Goal: Information Seeking & Learning: Compare options

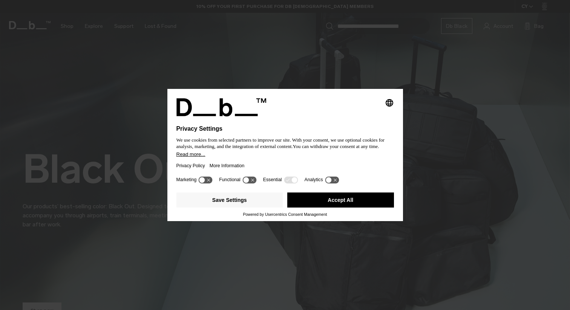
drag, startPoint x: 326, startPoint y: 162, endPoint x: 332, endPoint y: 162, distance: 6.0
click at [332, 162] on div "Privacy Policy More Information" at bounding box center [284, 165] width 217 height 17
click at [247, 202] on button "Save Settings" at bounding box center [229, 200] width 107 height 15
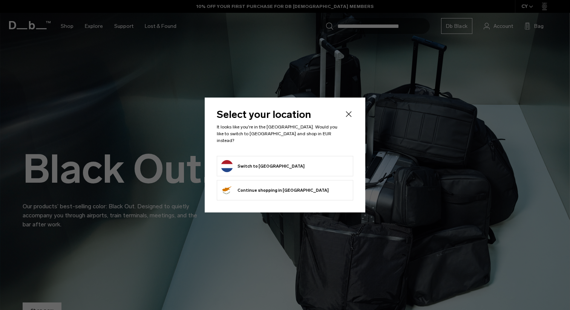
click at [276, 167] on button "Switch to Netherlands" at bounding box center [263, 166] width 84 height 12
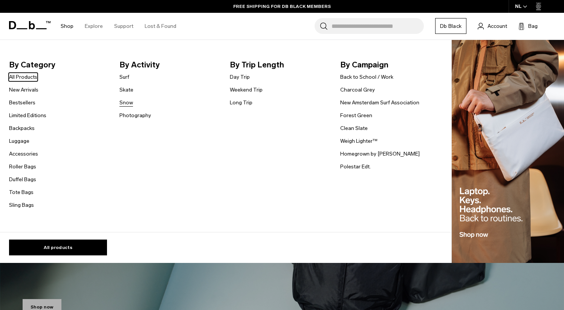
click at [124, 105] on link "Snow" at bounding box center [126, 103] width 14 height 8
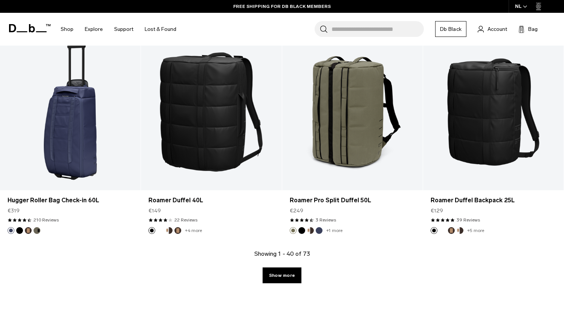
scroll to position [2098, 0]
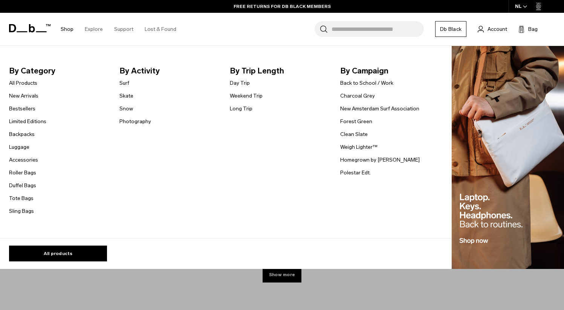
click at [496, 149] on img "Main Navigation" at bounding box center [508, 158] width 112 height 224
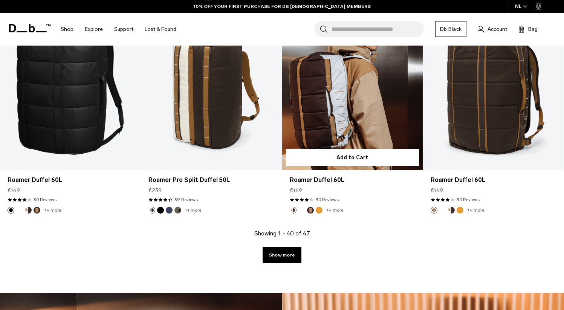
scroll to position [2743, 0]
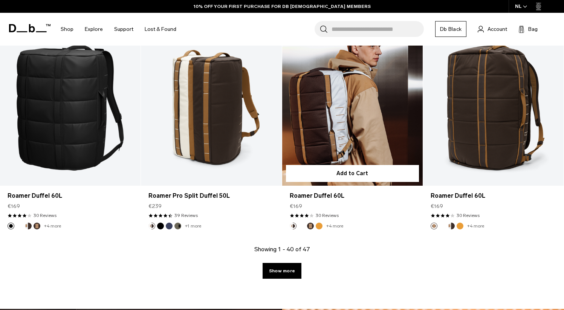
click at [333, 132] on link "Roamer Duffel 60L" at bounding box center [352, 107] width 141 height 156
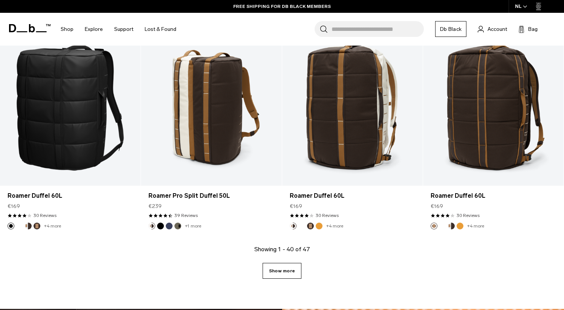
click at [293, 271] on link "Show more" at bounding box center [282, 271] width 39 height 16
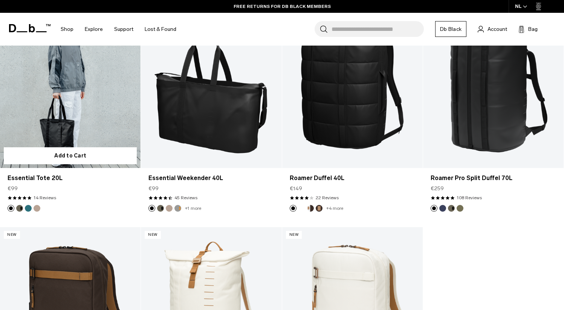
scroll to position [2979, 0]
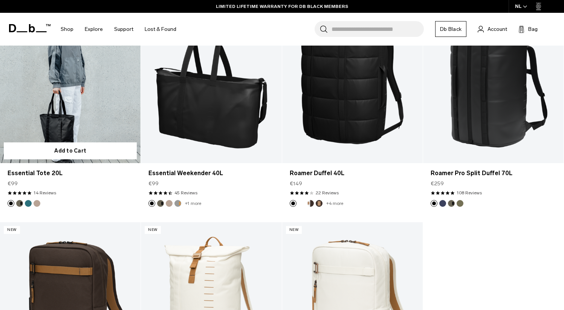
click at [80, 104] on link "Essential Tote 20L" at bounding box center [70, 85] width 141 height 156
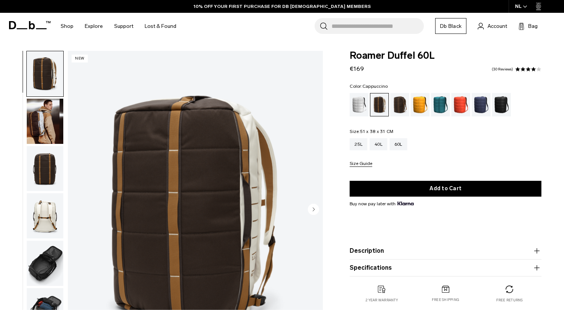
click at [41, 116] on img "button" at bounding box center [45, 121] width 37 height 45
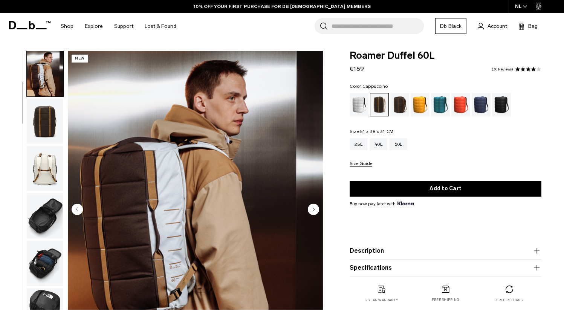
click at [41, 126] on img "button" at bounding box center [45, 121] width 37 height 45
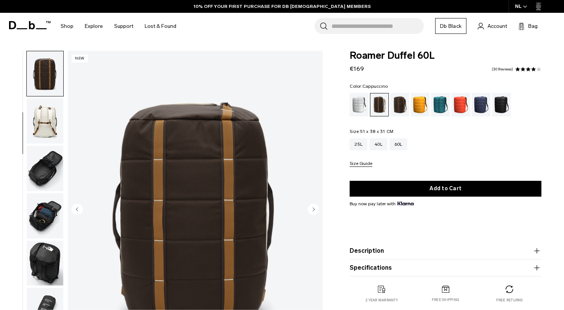
click at [50, 132] on img "button" at bounding box center [45, 120] width 37 height 45
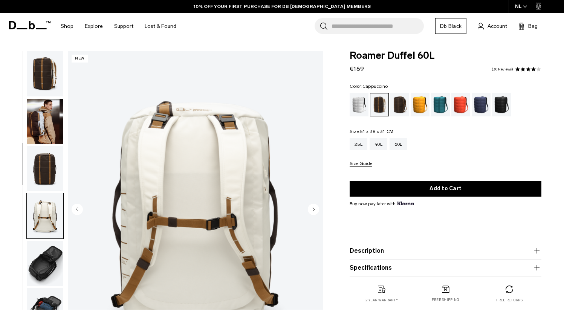
click at [38, 117] on img "button" at bounding box center [45, 121] width 37 height 45
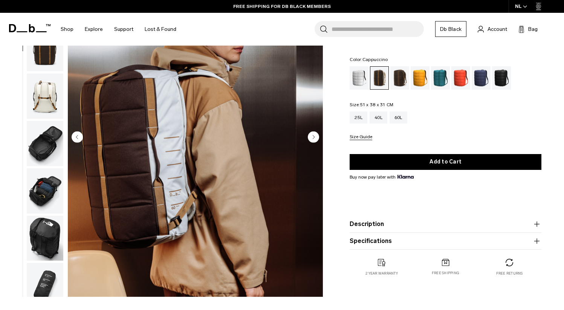
scroll to position [15, 0]
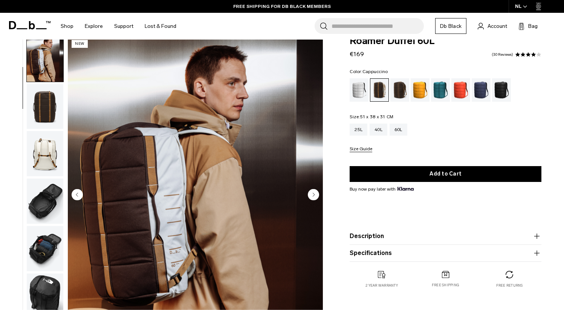
click at [49, 112] on img "button" at bounding box center [45, 106] width 37 height 45
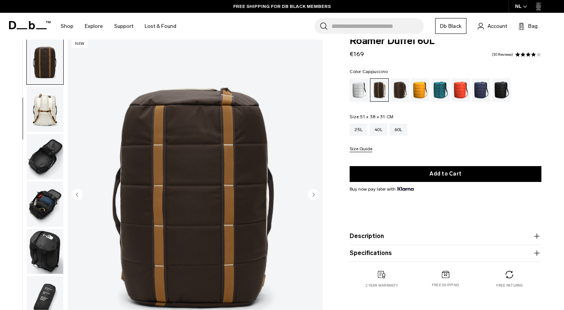
scroll to position [95, 0]
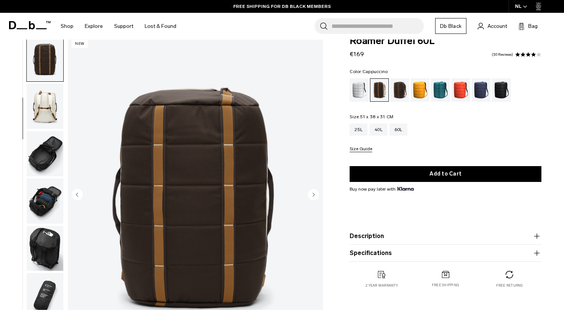
click at [45, 151] on img "button" at bounding box center [45, 153] width 37 height 45
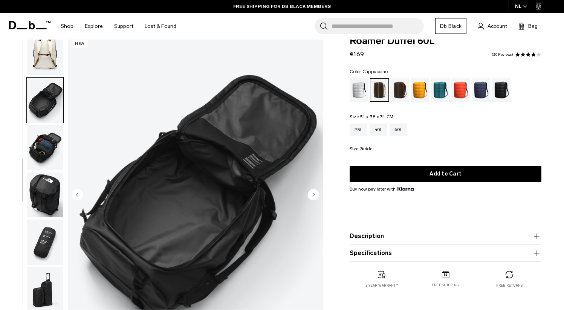
scroll to position [154, 0]
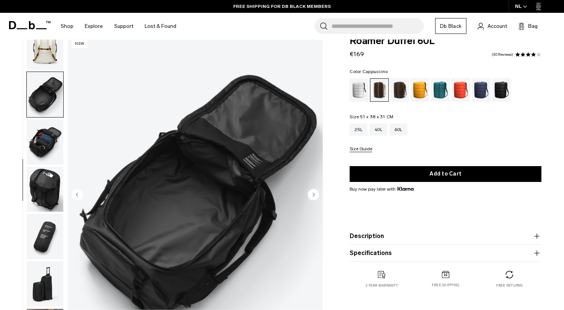
click at [44, 159] on img "button" at bounding box center [45, 141] width 37 height 45
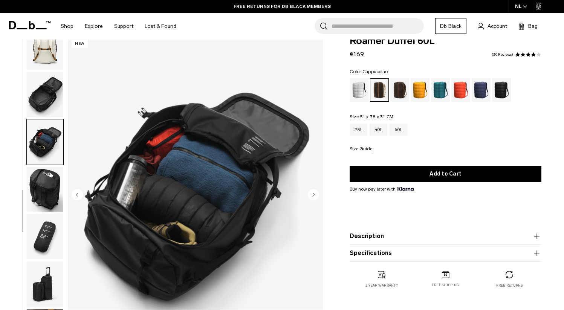
click at [44, 176] on img "button" at bounding box center [45, 189] width 37 height 45
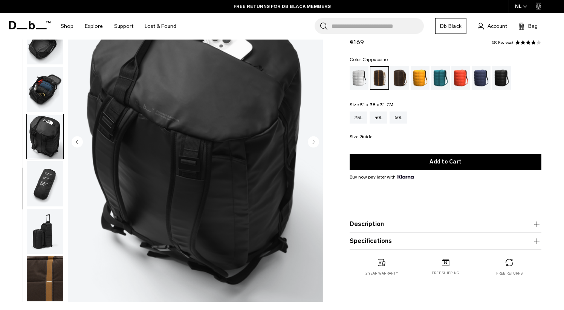
scroll to position [79, 0]
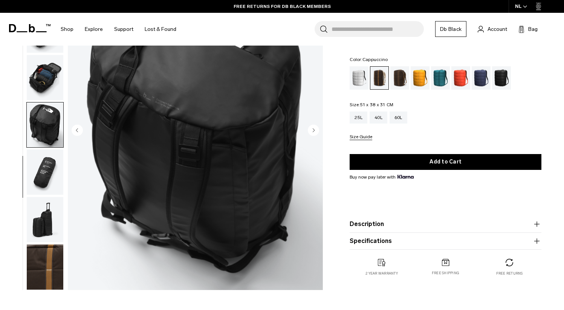
click at [43, 164] on img "button" at bounding box center [45, 172] width 37 height 45
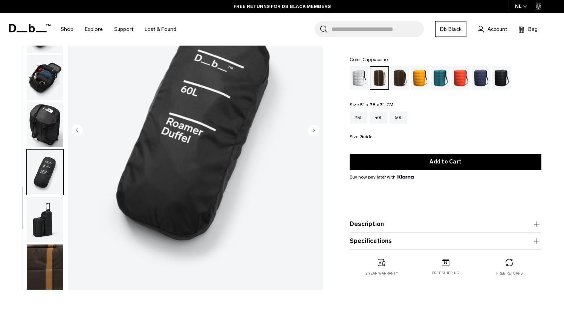
click at [44, 200] on img "button" at bounding box center [45, 219] width 37 height 45
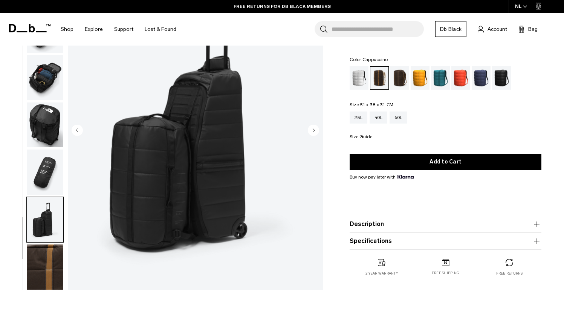
click at [44, 249] on img "button" at bounding box center [45, 267] width 37 height 45
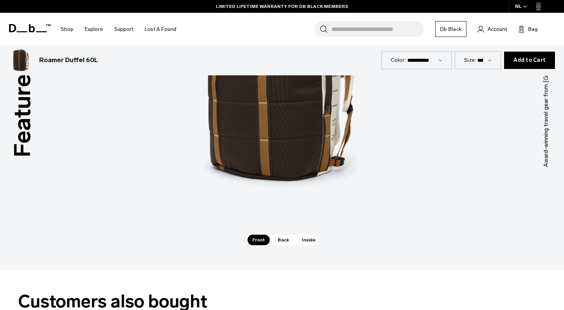
scroll to position [1013, 0]
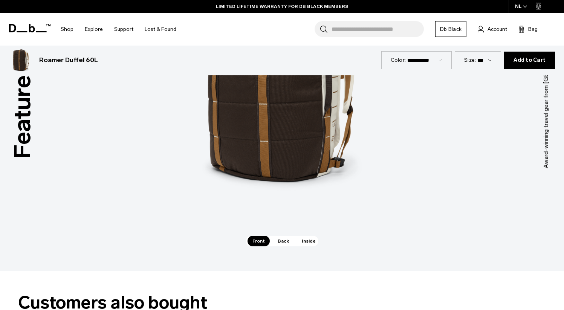
click at [305, 242] on span "Inside" at bounding box center [309, 241] width 24 height 11
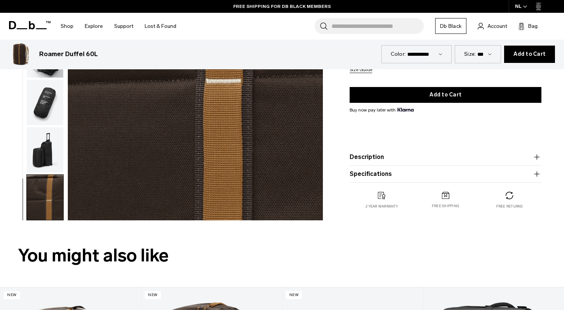
scroll to position [0, 0]
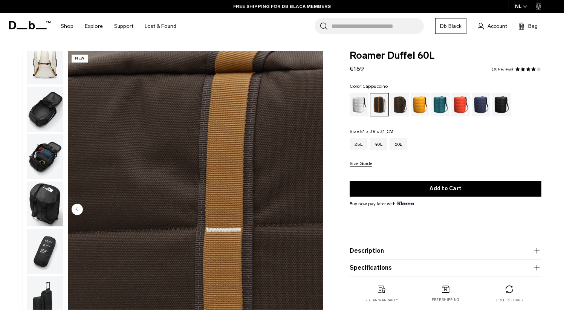
click at [36, 111] on img "button" at bounding box center [45, 109] width 37 height 45
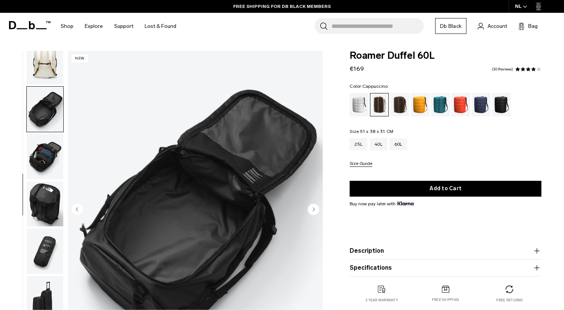
click at [38, 155] on img "button" at bounding box center [45, 156] width 37 height 45
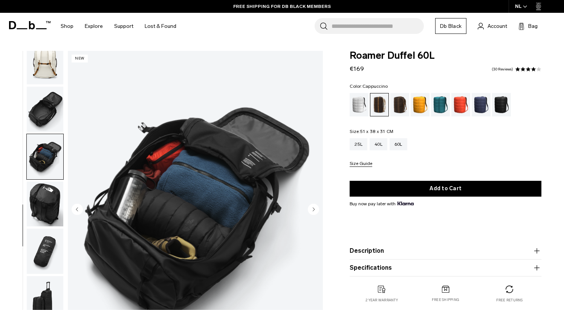
click at [44, 177] on img "button" at bounding box center [45, 156] width 37 height 45
click at [44, 212] on img "button" at bounding box center [45, 204] width 37 height 45
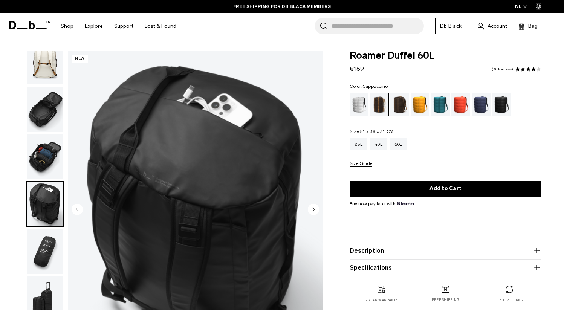
click at [43, 246] on img "button" at bounding box center [45, 251] width 37 height 45
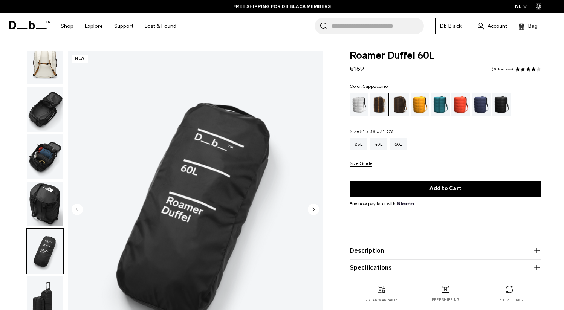
click at [43, 269] on img "button" at bounding box center [45, 251] width 37 height 45
click at [43, 285] on img "button" at bounding box center [45, 298] width 37 height 45
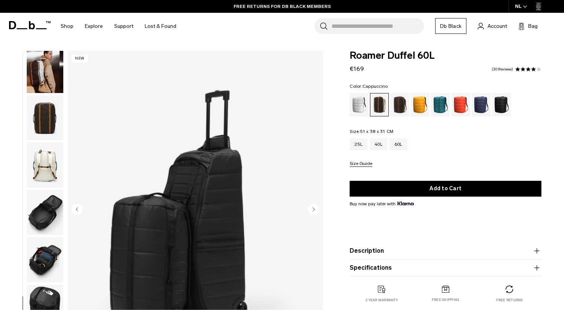
click at [49, 119] on img "button" at bounding box center [45, 117] width 37 height 45
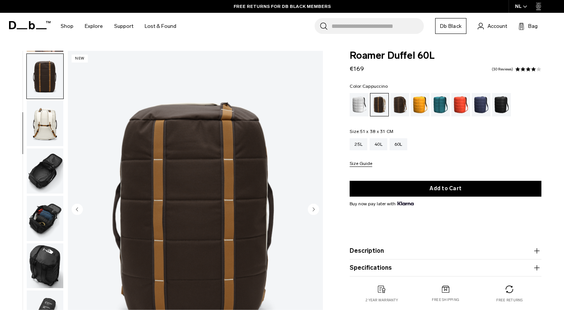
scroll to position [95, 0]
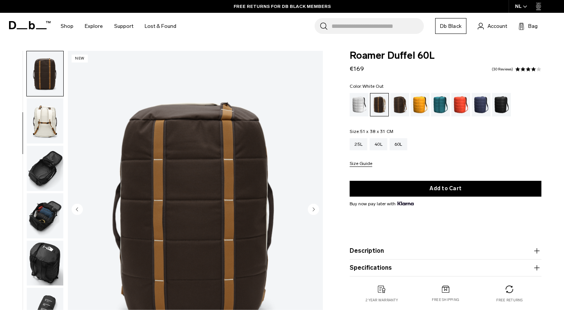
click at [360, 111] on div "White Out" at bounding box center [359, 104] width 19 height 23
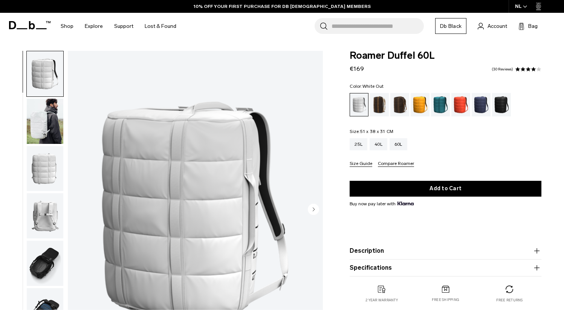
click at [53, 122] on img "button" at bounding box center [45, 121] width 37 height 45
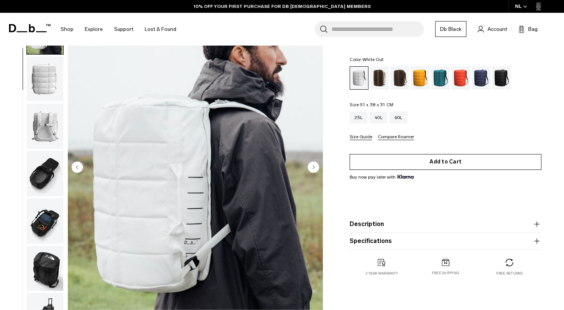
scroll to position [8, 0]
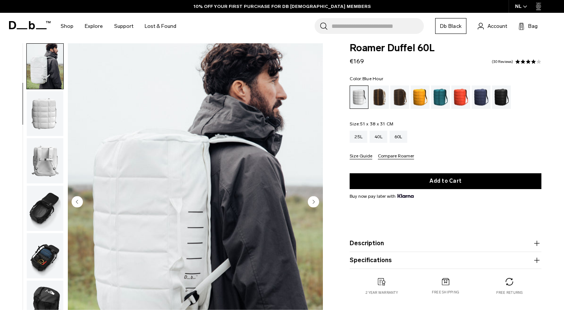
click at [498, 95] on div "Black Out" at bounding box center [501, 97] width 19 height 23
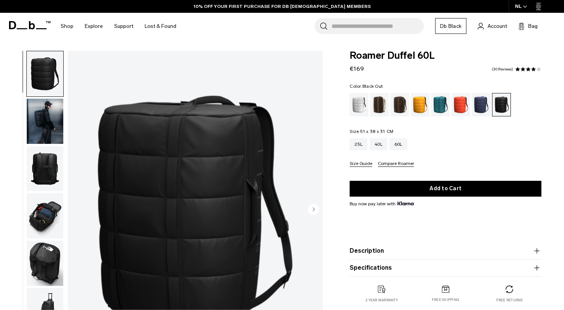
click at [391, 58] on span "Roamer Duffel 60L" at bounding box center [446, 56] width 192 height 10
copy div "Roamer Duffel 60L"
click at [48, 118] on img "button" at bounding box center [45, 121] width 37 height 45
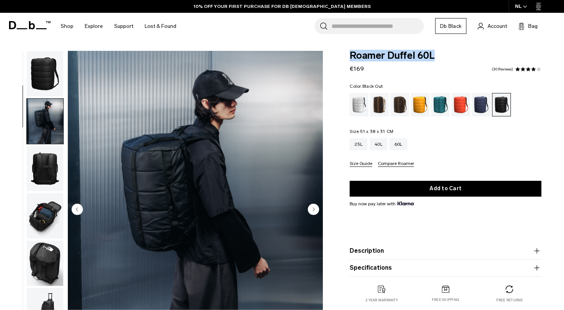
scroll to position [47, 0]
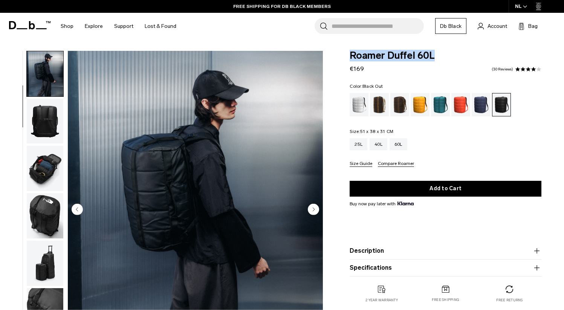
copy div "Roamer Duffel 60L"
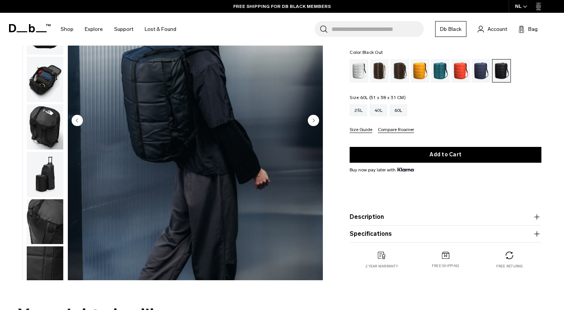
scroll to position [89, 0]
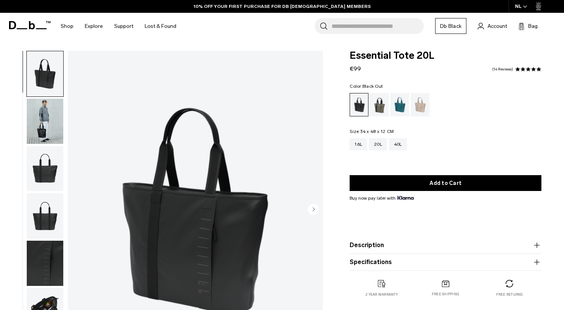
click at [40, 142] on img "button" at bounding box center [45, 121] width 37 height 45
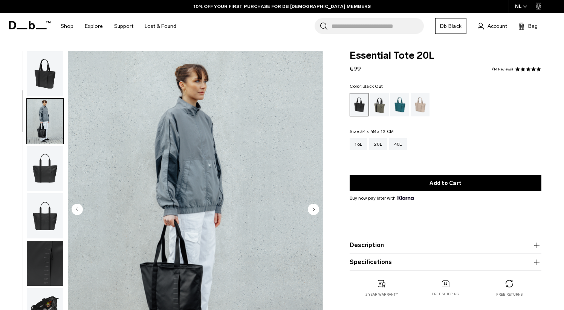
scroll to position [44, 0]
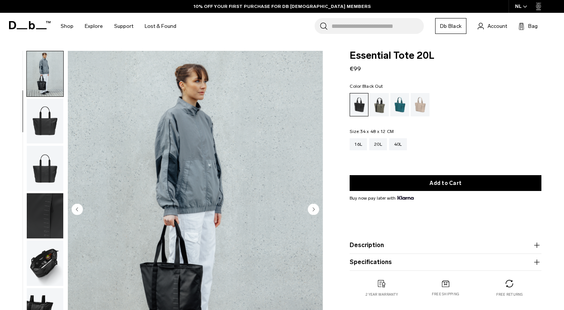
click at [42, 155] on img "button" at bounding box center [45, 168] width 37 height 45
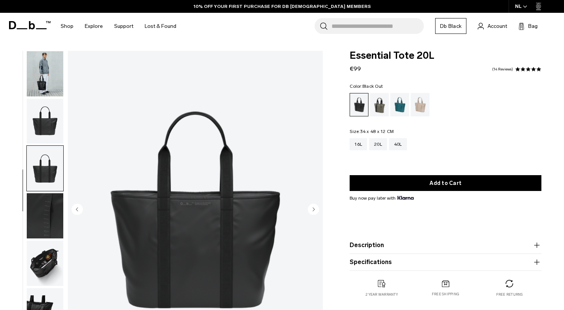
scroll to position [59, 0]
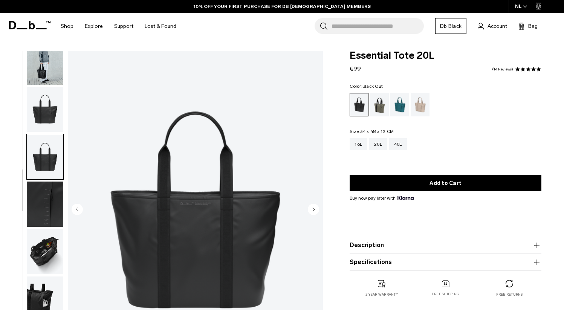
click at [60, 92] on img "button" at bounding box center [45, 109] width 37 height 45
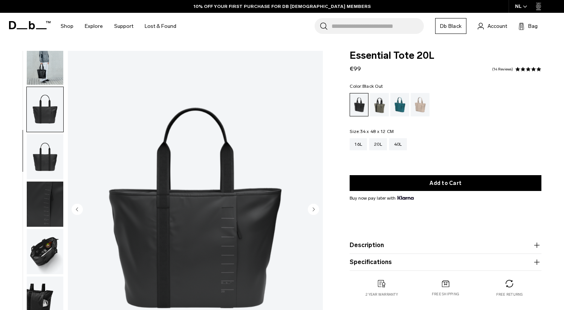
click at [45, 169] on img "button" at bounding box center [45, 156] width 37 height 45
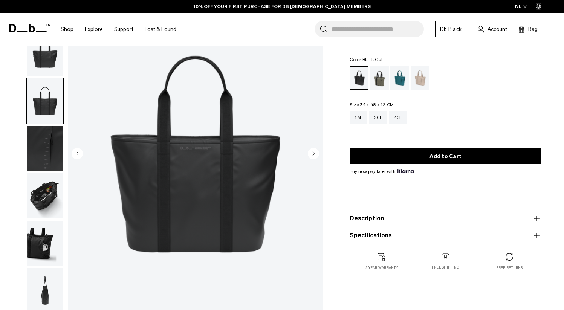
scroll to position [75, 0]
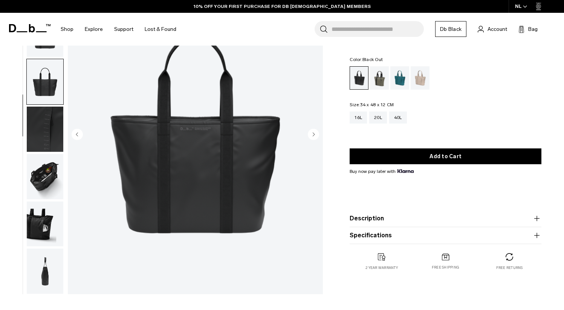
click at [45, 176] on img "button" at bounding box center [45, 176] width 37 height 45
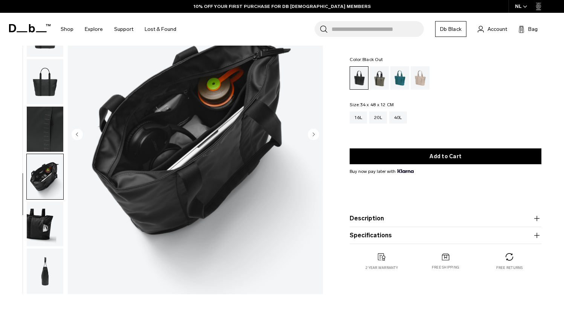
click at [41, 214] on img "button" at bounding box center [45, 224] width 37 height 45
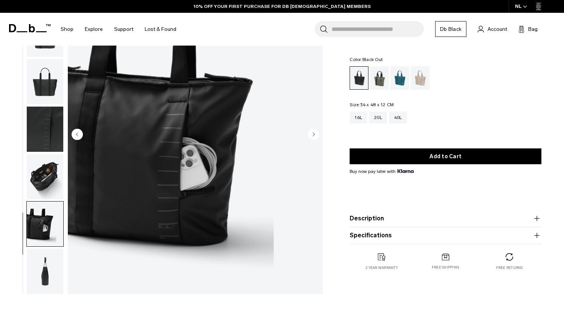
scroll to position [0, 0]
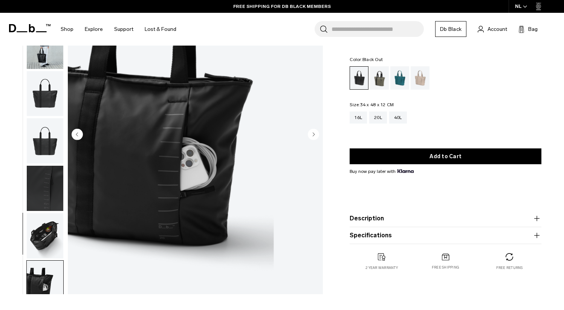
click at [51, 66] on img "button" at bounding box center [45, 46] width 37 height 45
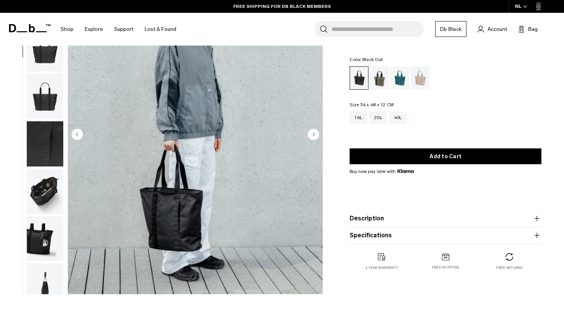
scroll to position [47, 0]
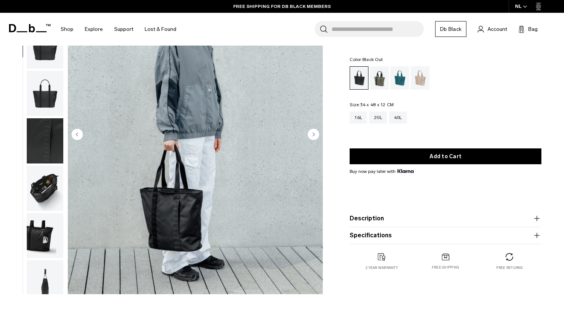
click at [313, 136] on circle "Next slide" at bounding box center [313, 134] width 11 height 11
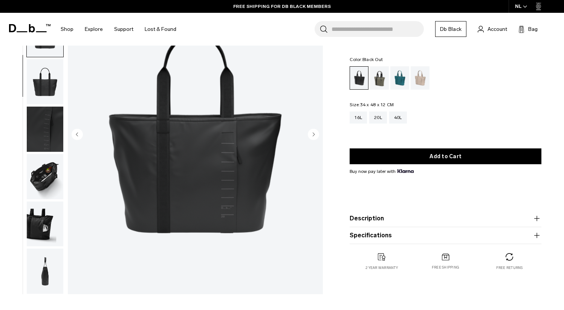
click at [313, 136] on circle "Next slide" at bounding box center [313, 134] width 11 height 11
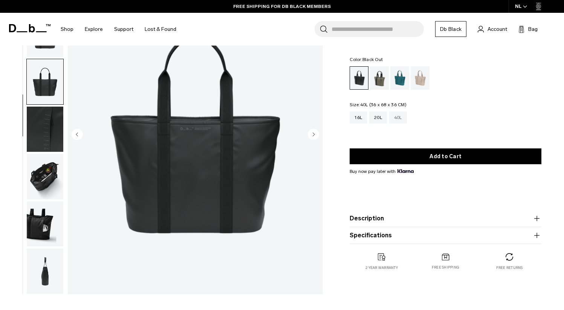
click at [398, 121] on div "40L" at bounding box center [398, 118] width 18 height 12
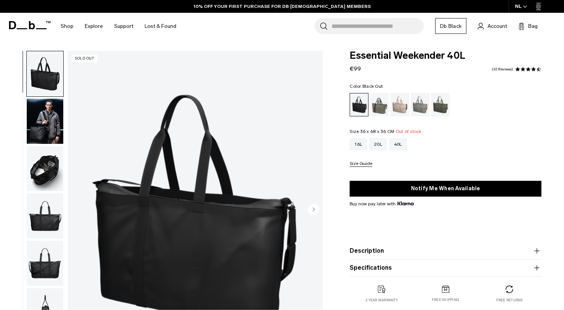
click at [52, 130] on img "button" at bounding box center [45, 121] width 37 height 45
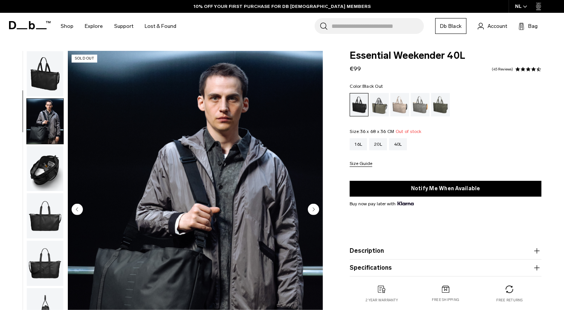
scroll to position [47, 0]
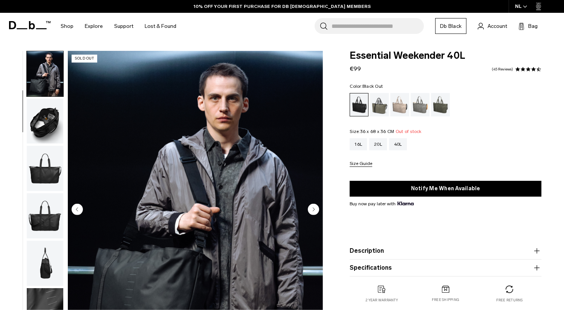
click at [49, 124] on img "button" at bounding box center [45, 121] width 37 height 45
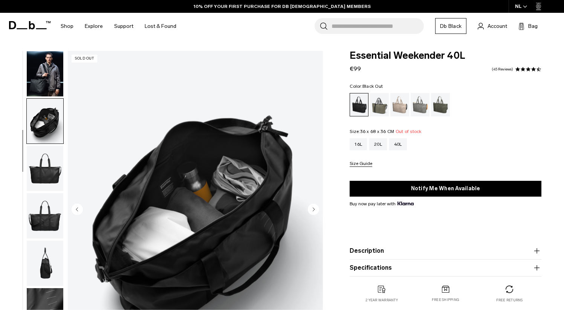
scroll to position [59, 0]
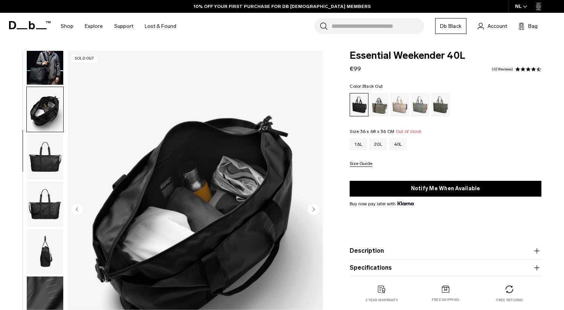
click at [46, 151] on img "button" at bounding box center [45, 156] width 37 height 45
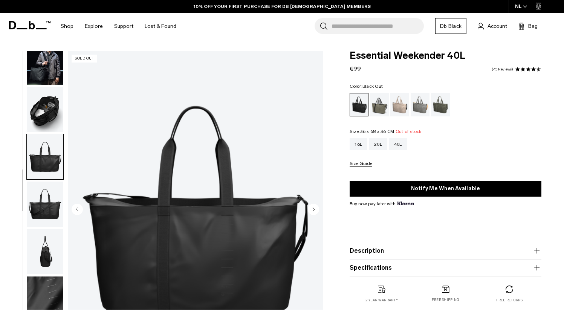
click at [44, 192] on img "button" at bounding box center [45, 204] width 37 height 45
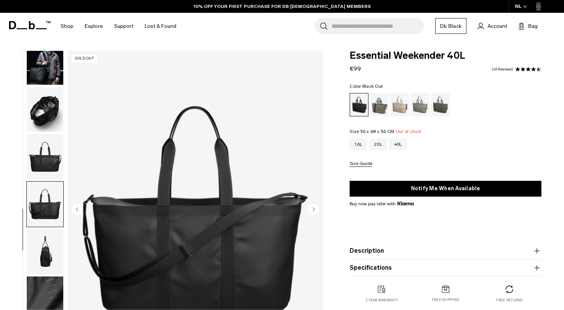
click at [40, 221] on img "button" at bounding box center [45, 204] width 37 height 45
click at [40, 242] on img "button" at bounding box center [45, 251] width 37 height 45
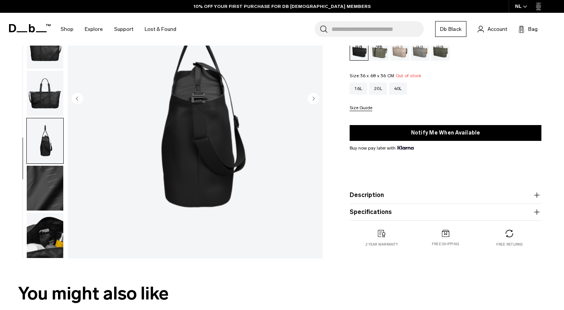
scroll to position [112, 0]
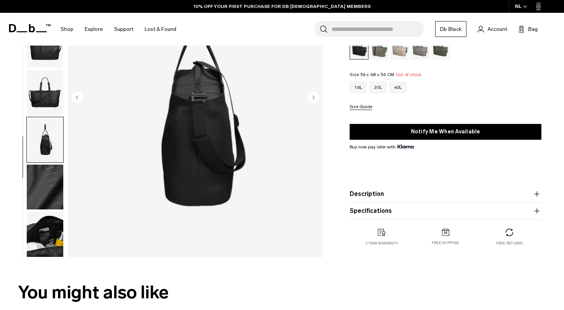
click at [49, 199] on img "button" at bounding box center [45, 187] width 37 height 45
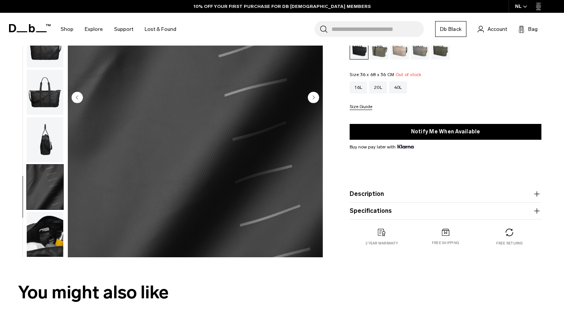
click at [48, 232] on img "button" at bounding box center [45, 234] width 37 height 45
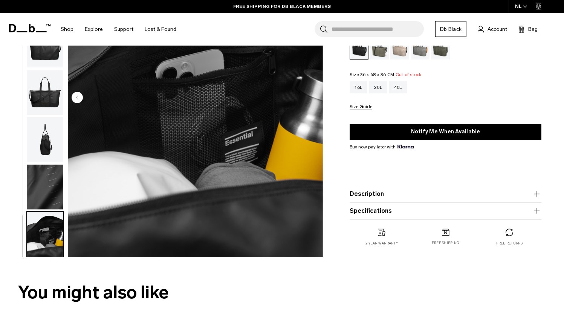
click at [52, 184] on img "button" at bounding box center [45, 187] width 37 height 45
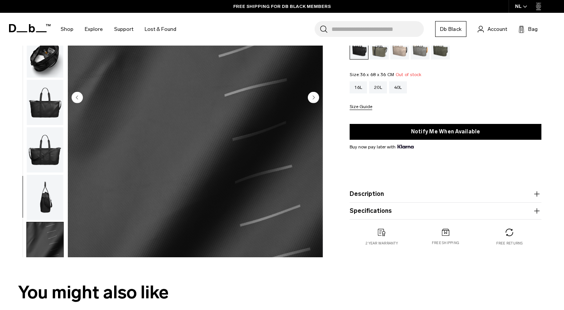
scroll to position [0, 0]
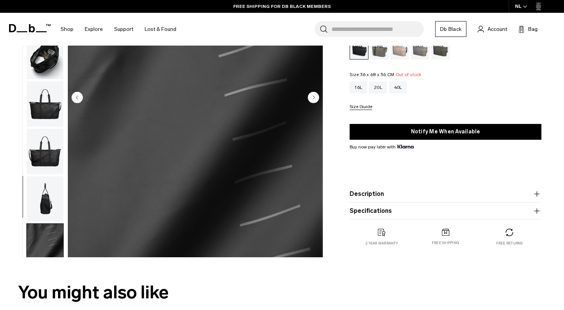
click at [54, 49] on img "button" at bounding box center [45, 56] width 37 height 45
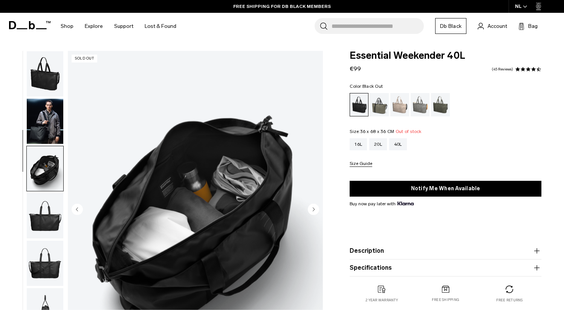
click at [52, 162] on img "button" at bounding box center [45, 168] width 37 height 45
click at [377, 144] on div "20L" at bounding box center [378, 144] width 18 height 12
